Goal: Information Seeking & Learning: Learn about a topic

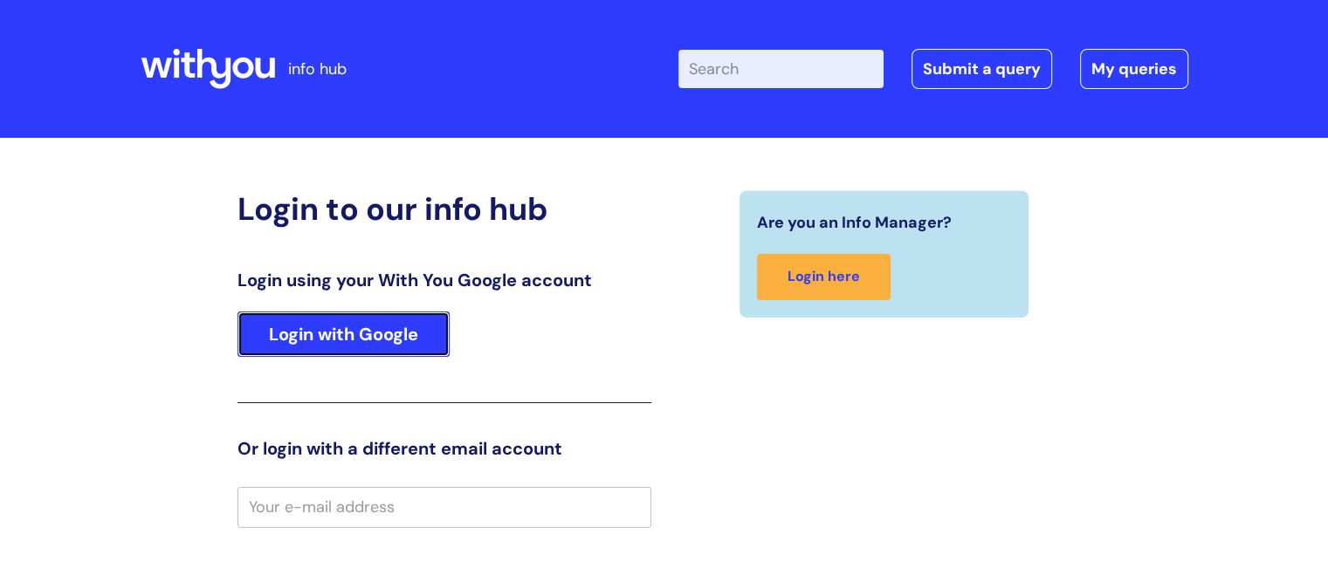
click at [370, 341] on link "Login with Google" at bounding box center [344, 334] width 212 height 45
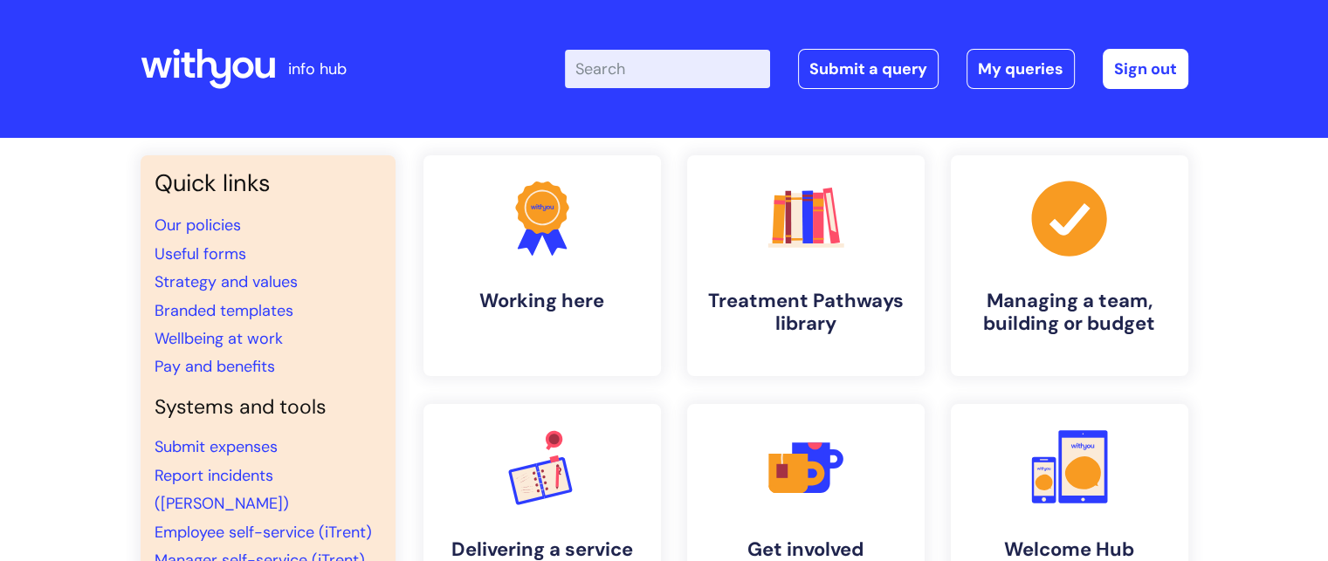
click at [664, 77] on input "Enter your search term here..." at bounding box center [667, 69] width 205 height 38
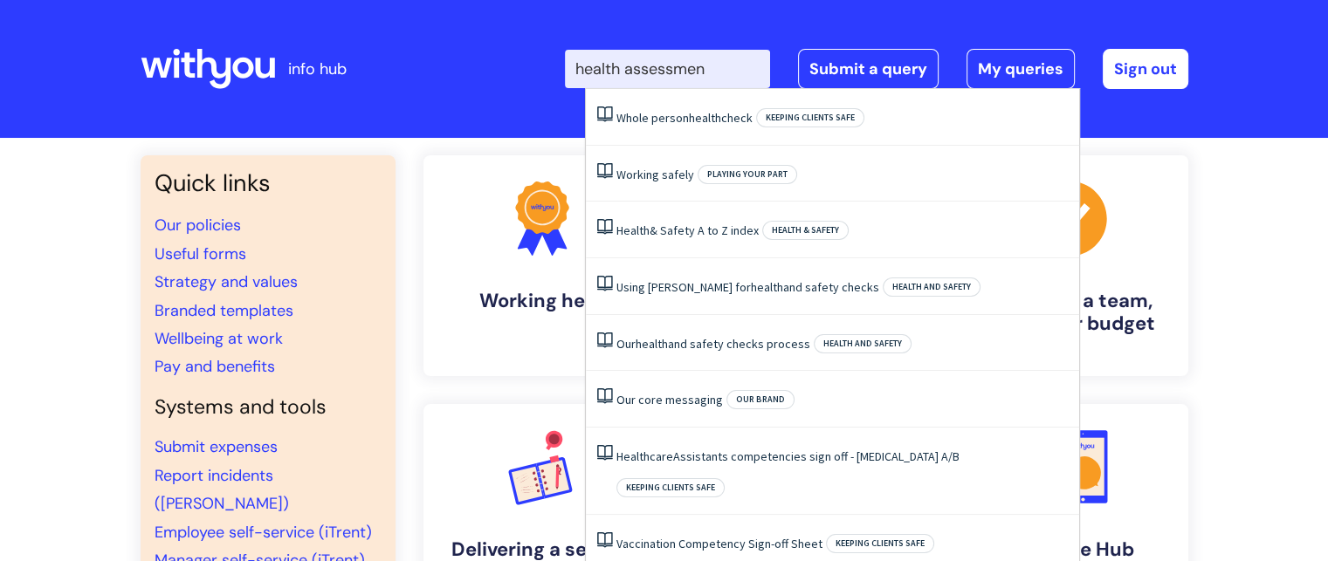
type input "health assessment"
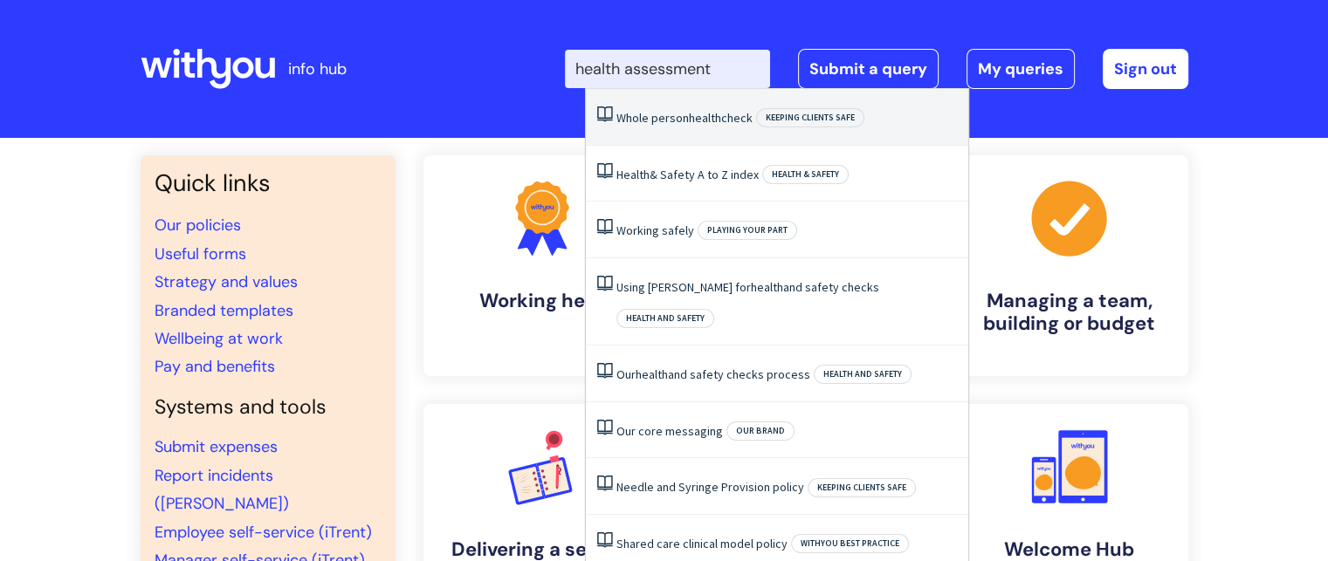
click at [654, 118] on link "Whole person health check" at bounding box center [684, 118] width 136 height 16
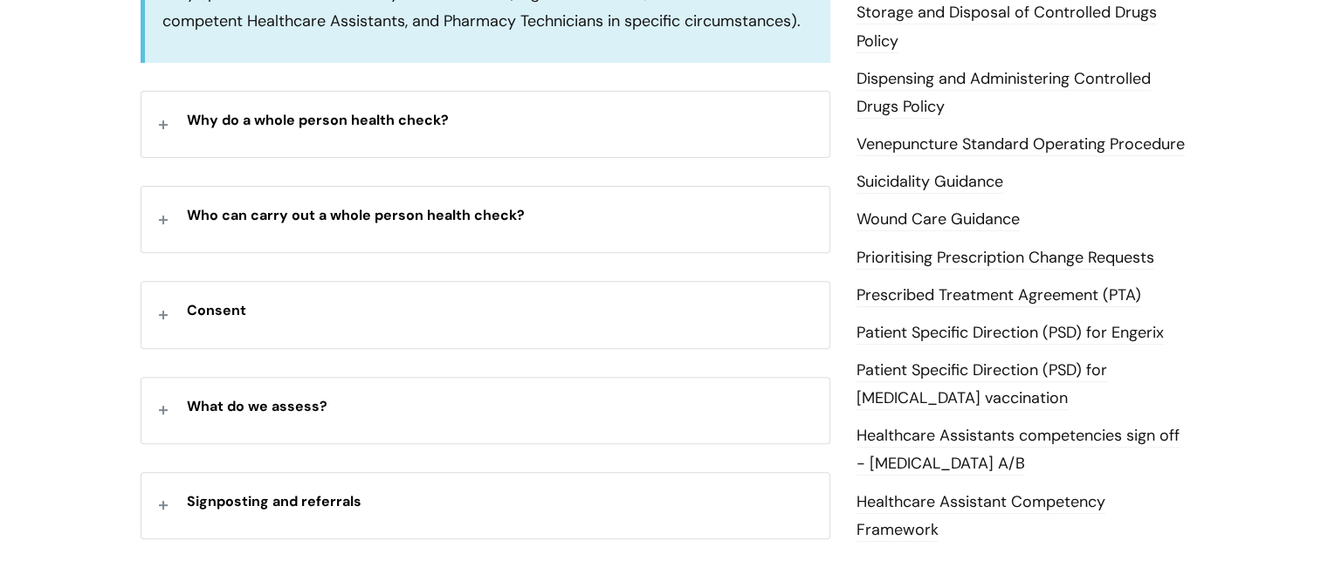
scroll to position [609, 0]
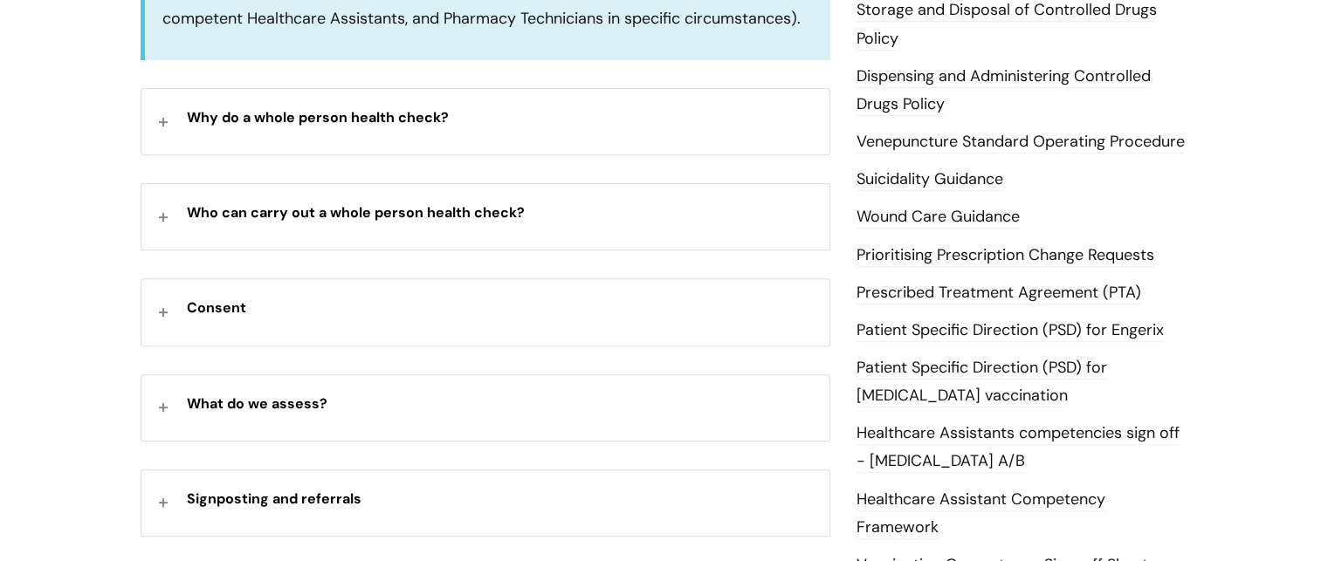
click at [424, 132] on div "Why do a whole person health check?" at bounding box center [485, 121] width 688 height 65
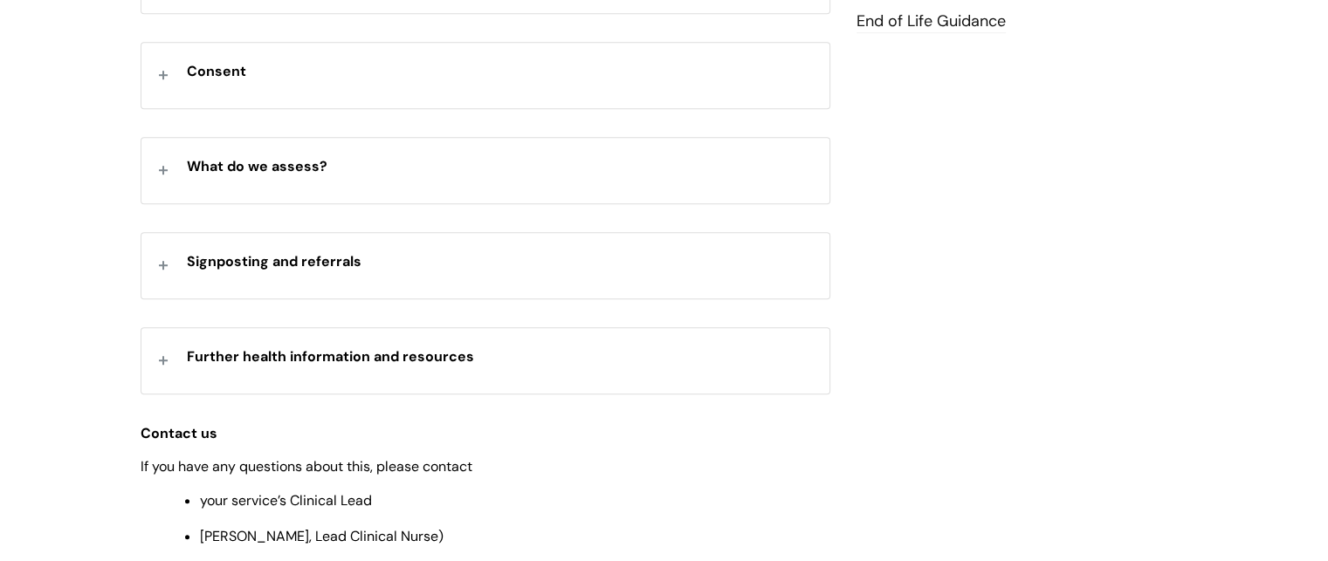
scroll to position [1202, 0]
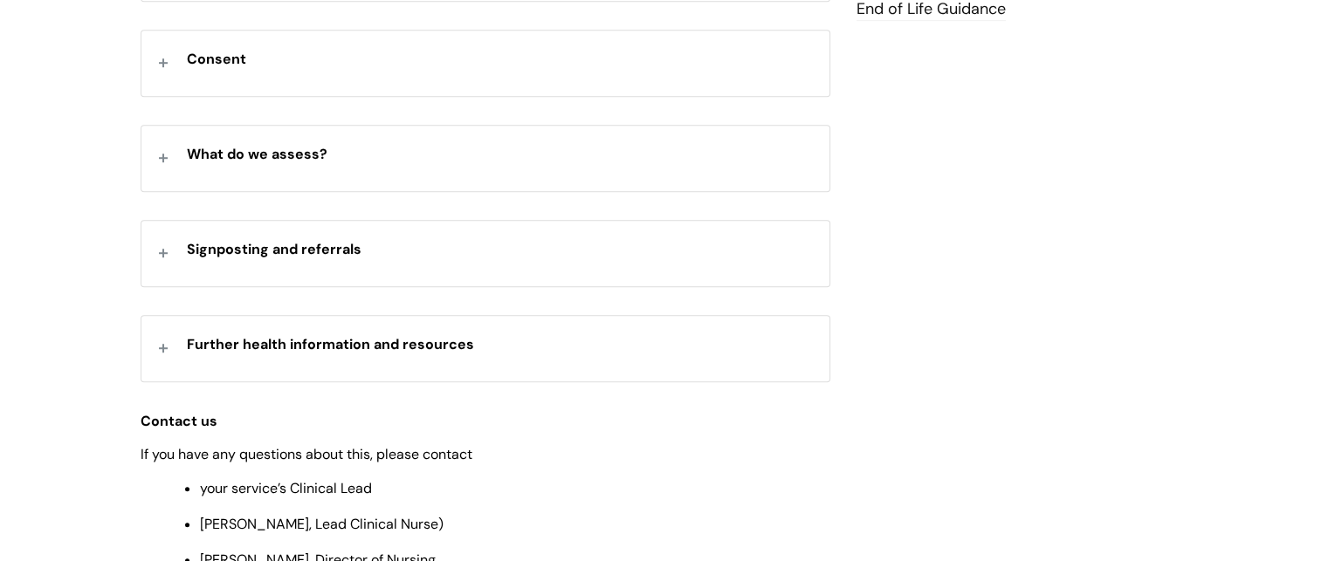
click at [499, 161] on p "What do we assess?" at bounding box center [499, 153] width 625 height 28
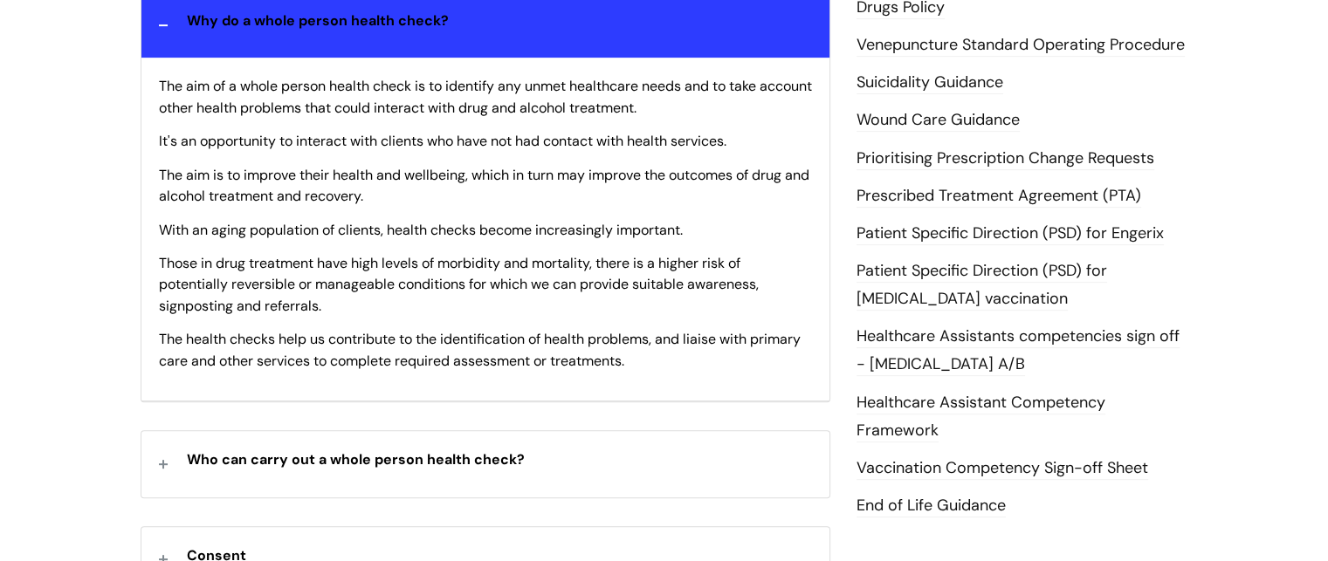
scroll to position [692, 0]
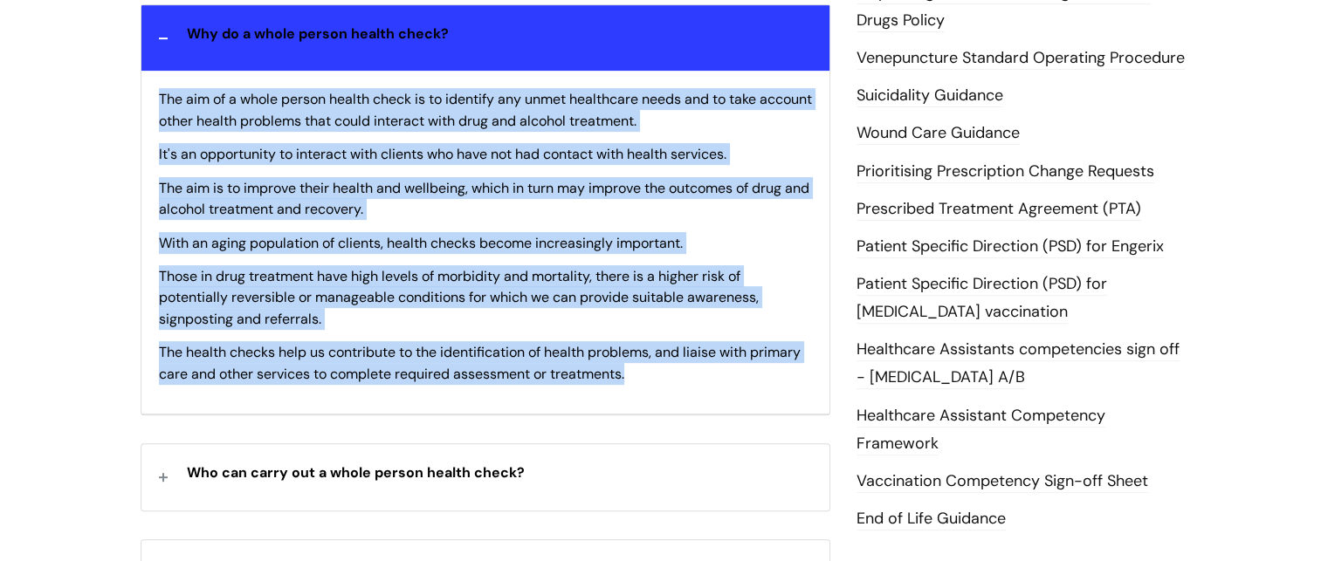
drag, startPoint x: 160, startPoint y: 93, endPoint x: 678, endPoint y: 375, distance: 589.2
click at [678, 375] on div "The aim of a whole person health check is to identify any unmet healthcare need…" at bounding box center [485, 243] width 688 height 344
copy div "The aim of a whole person health check is to identify any unmet healthcare need…"
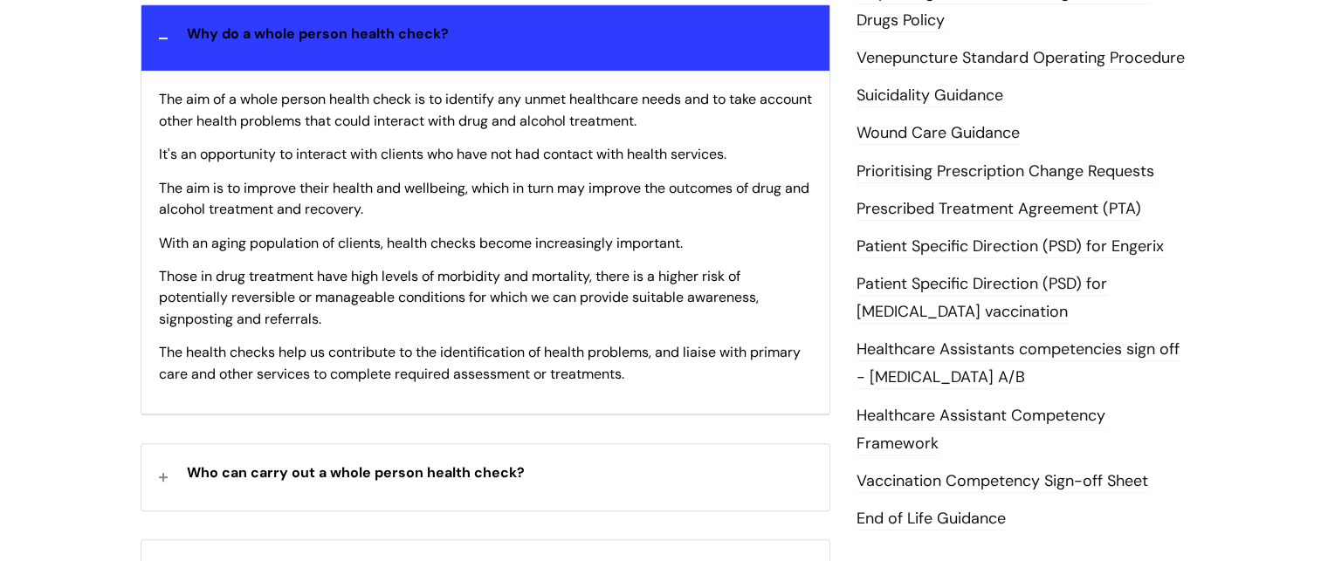
click at [465, 503] on div "Who can carry out a whole person health check?" at bounding box center [485, 476] width 688 height 65
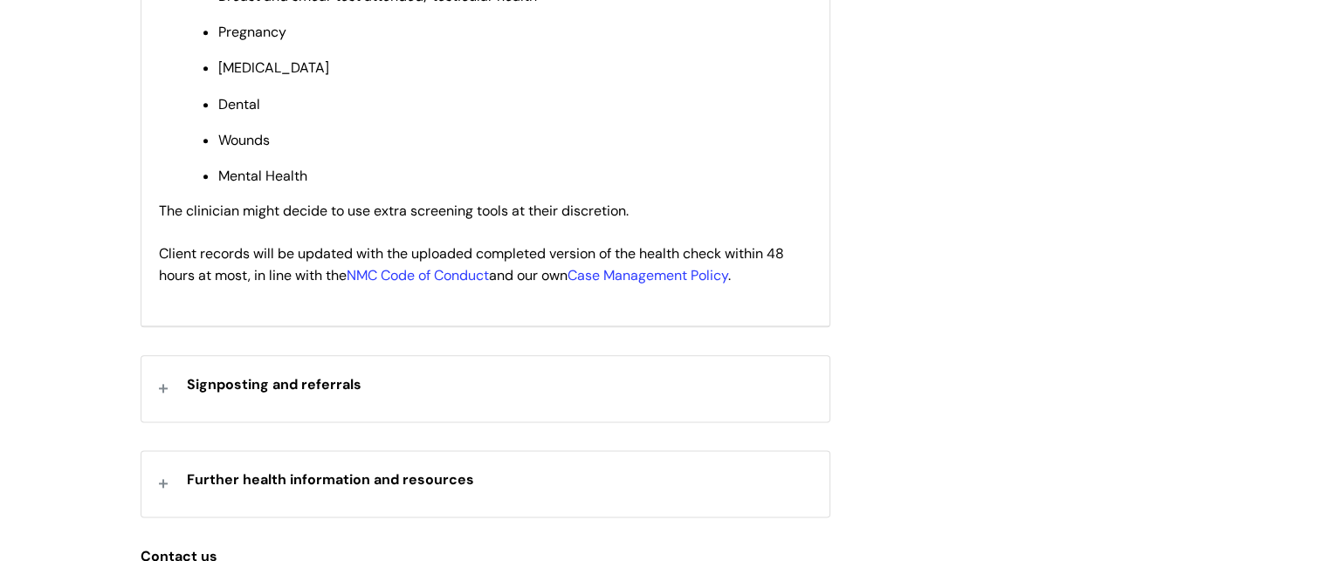
scroll to position [2058, 0]
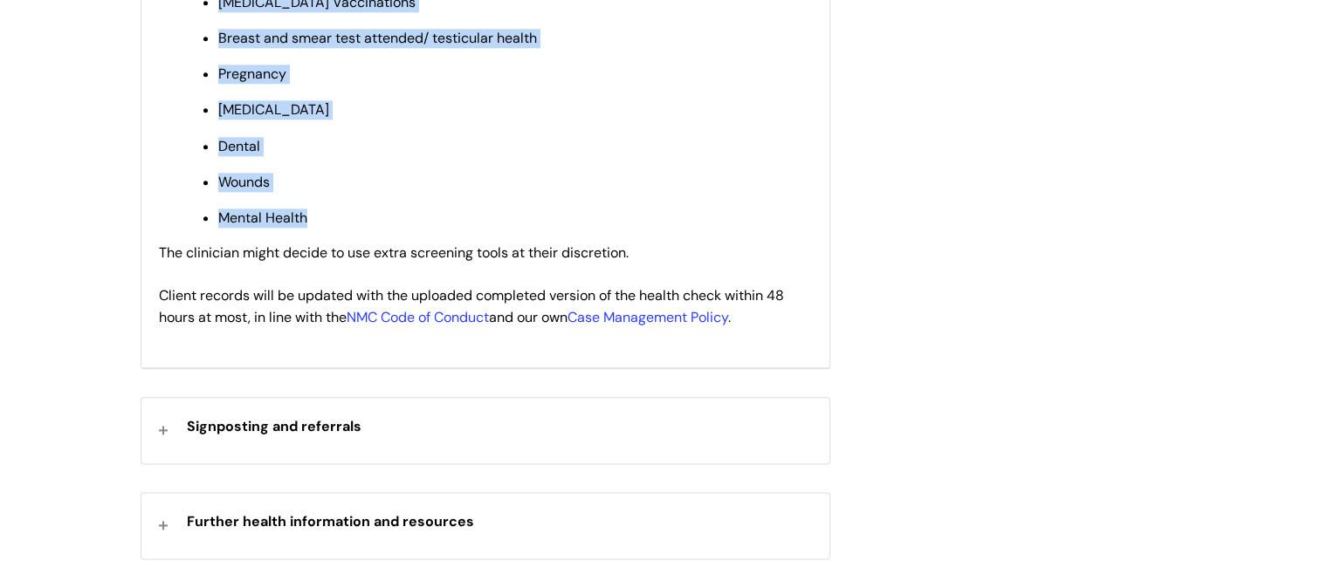
drag, startPoint x: 150, startPoint y: 93, endPoint x: 636, endPoint y: 237, distance: 506.2
copy div "The core whole person health check includes: Medication from GP, other speciali…"
